Goal: Find specific page/section: Find specific page/section

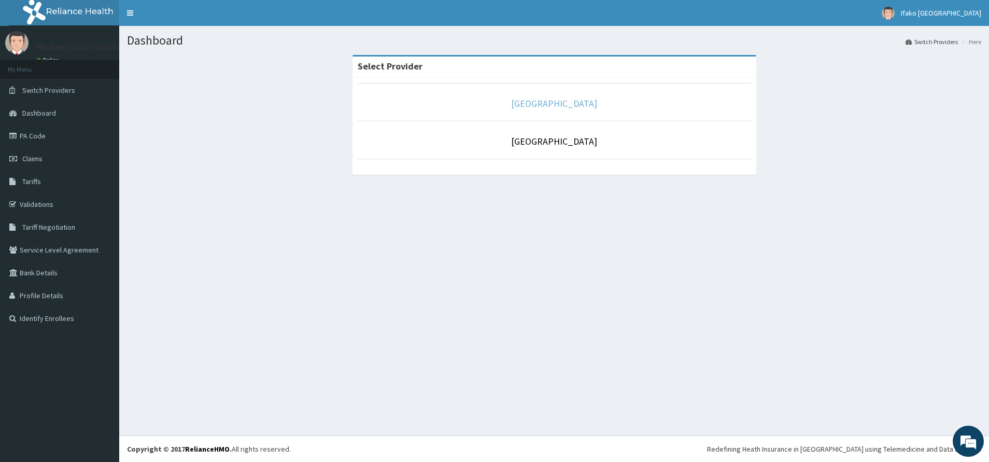
click at [567, 104] on link "[GEOGRAPHIC_DATA]" at bounding box center [554, 103] width 86 height 12
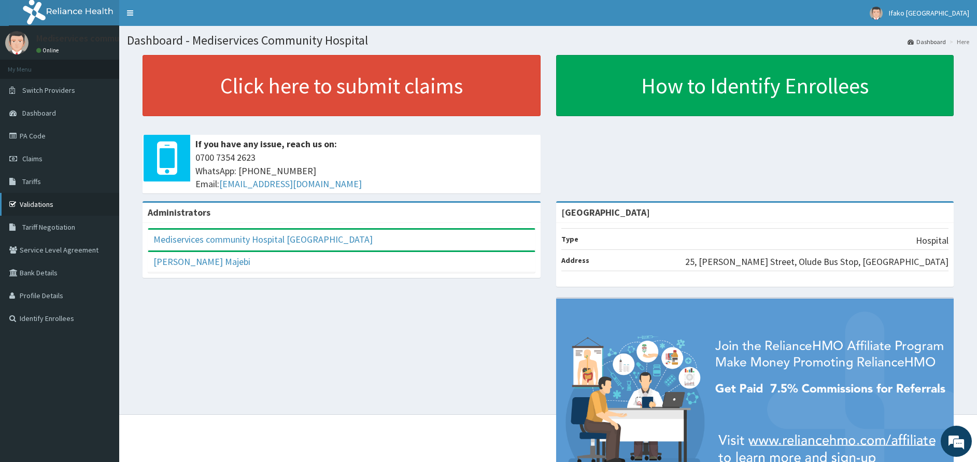
click at [44, 201] on link "Validations" at bounding box center [59, 204] width 119 height 23
